Goal: Navigation & Orientation: Go to known website

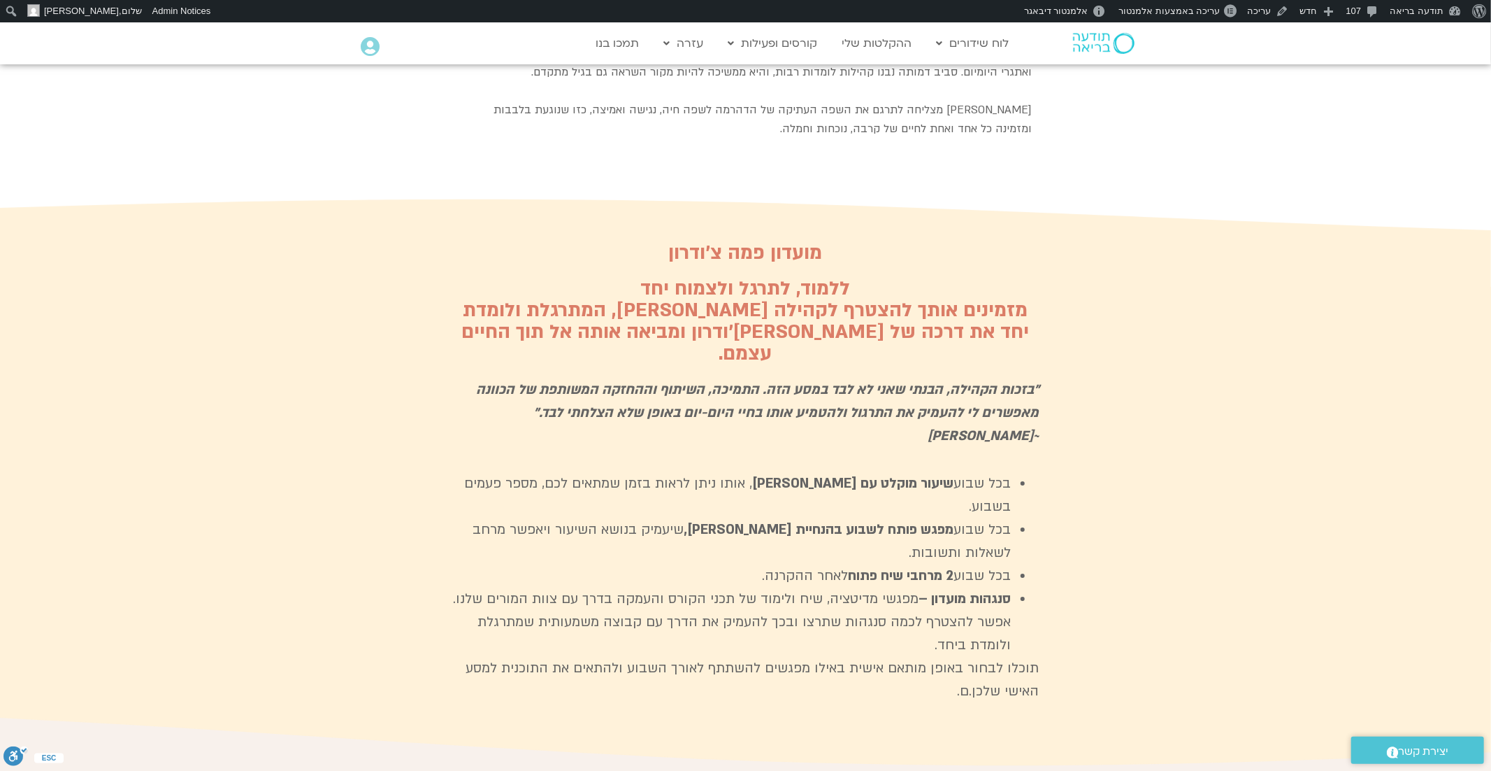
scroll to position [3625, 0]
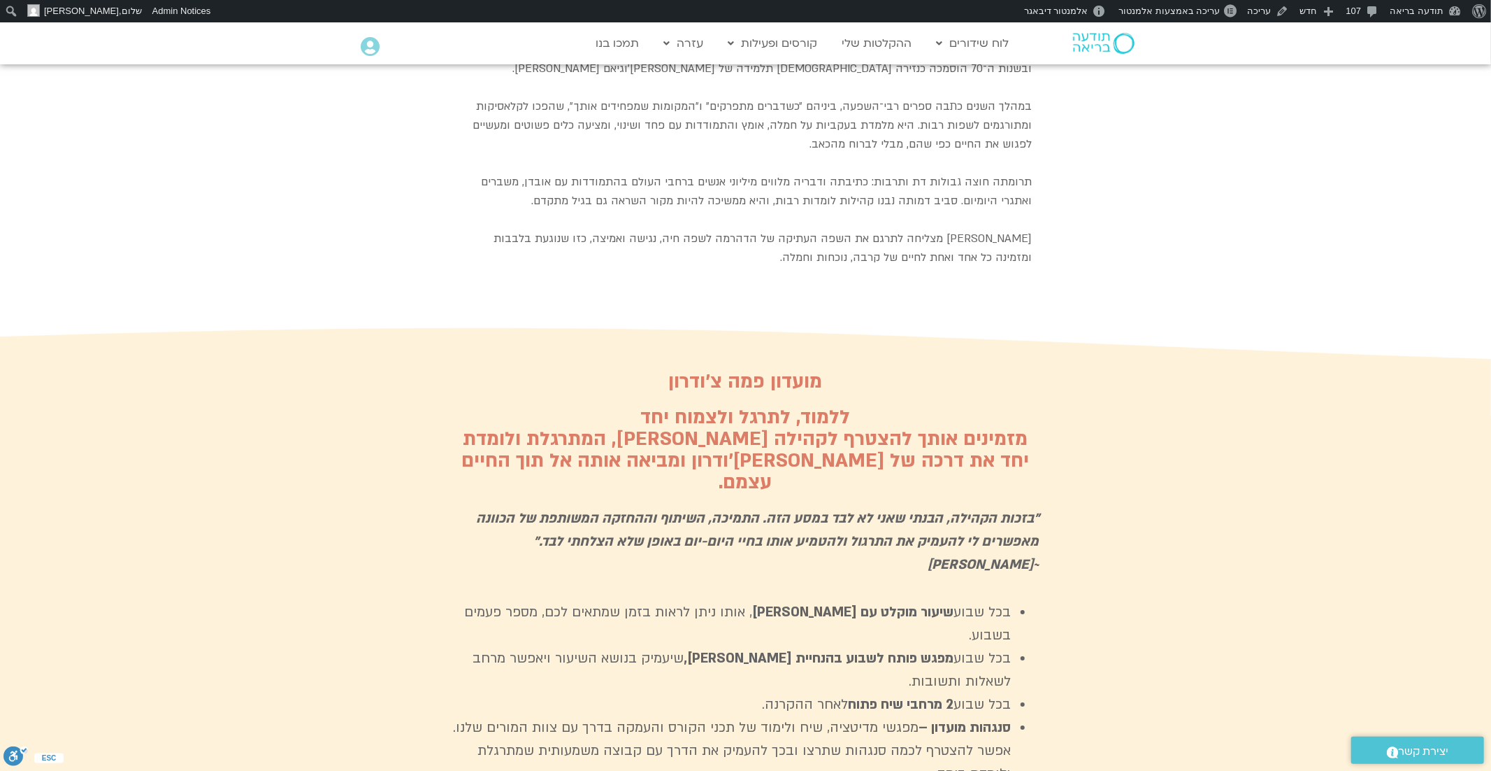
click at [1105, 37] on img at bounding box center [1104, 43] width 62 height 21
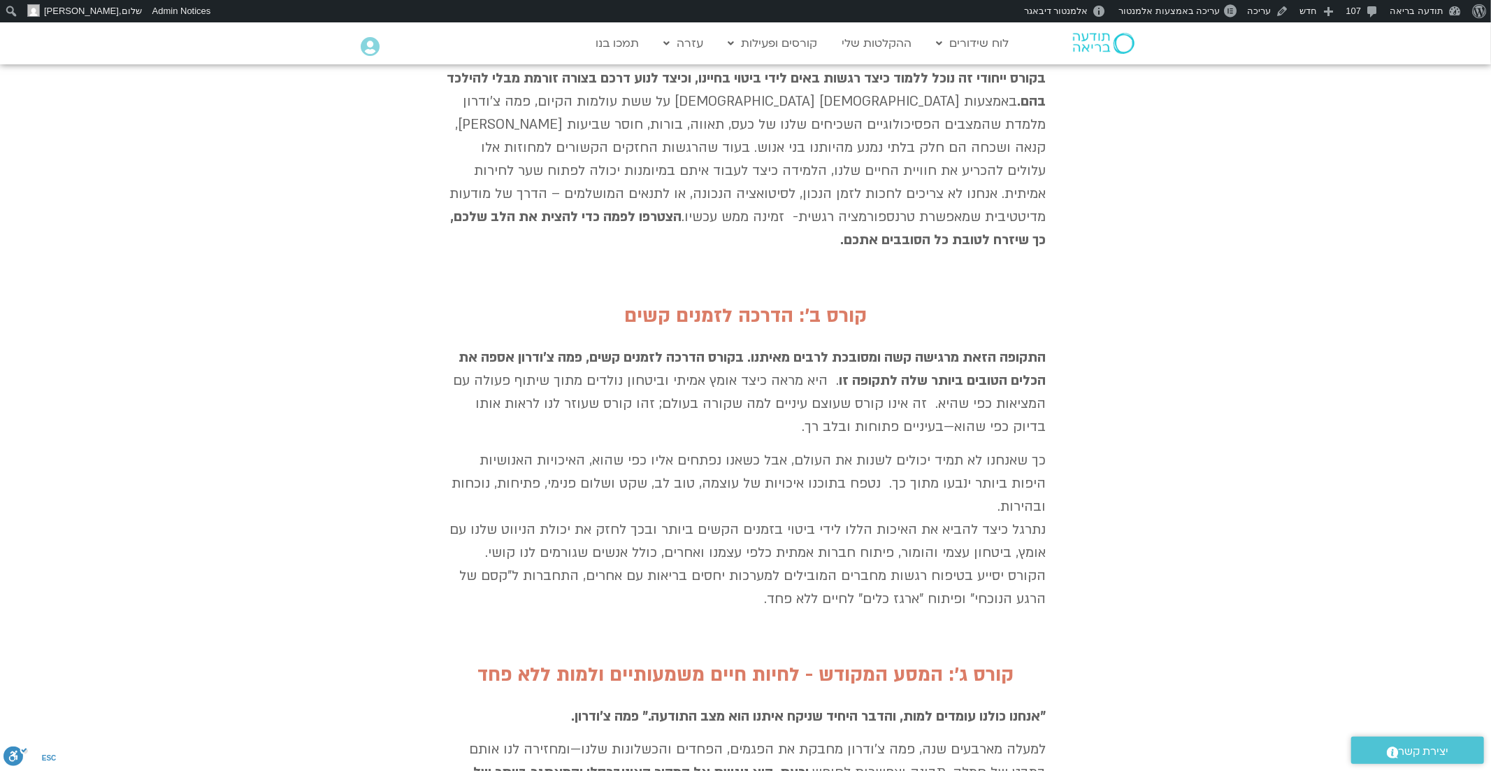
scroll to position [1896, 0]
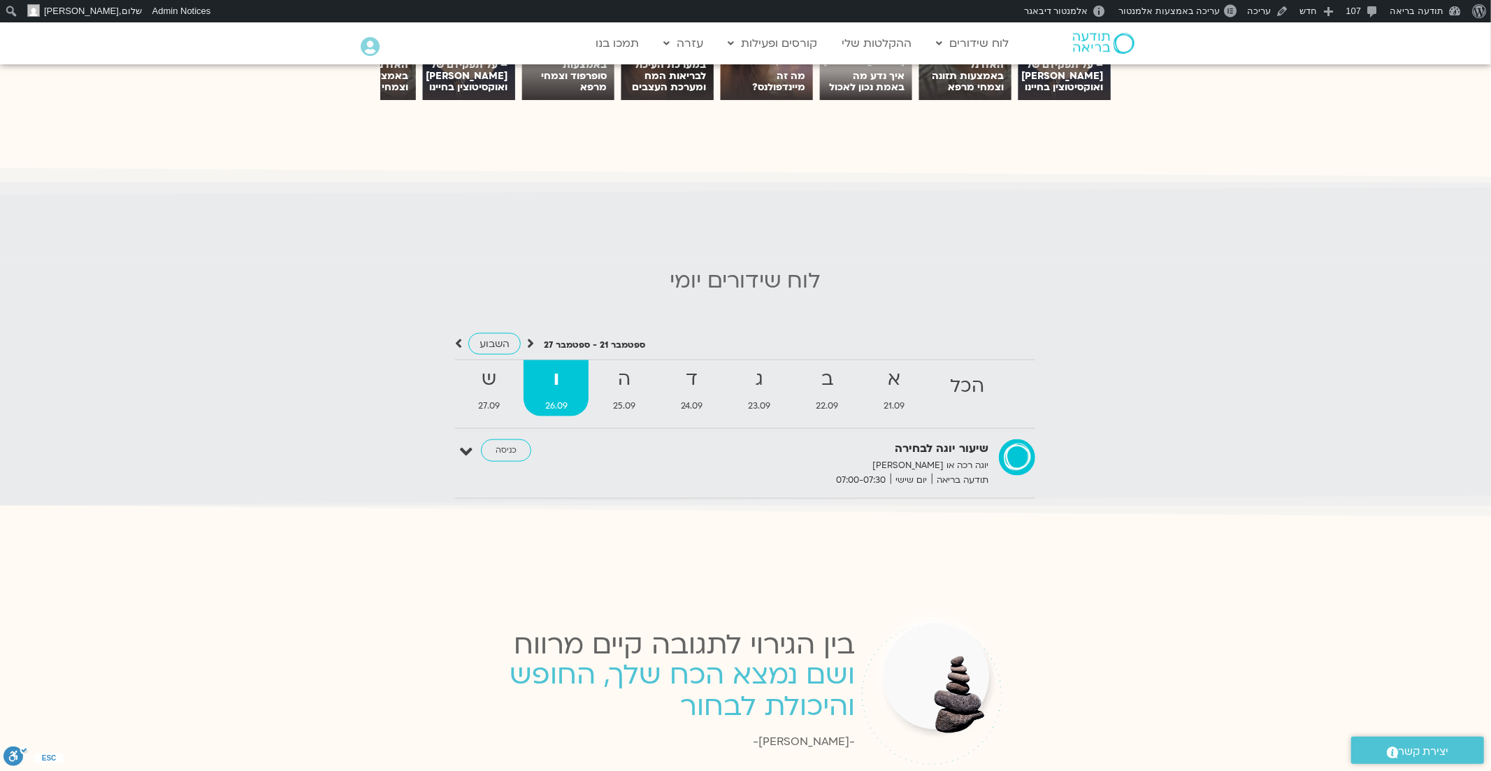
scroll to position [1323, 0]
